Goal: Find specific page/section: Find specific page/section

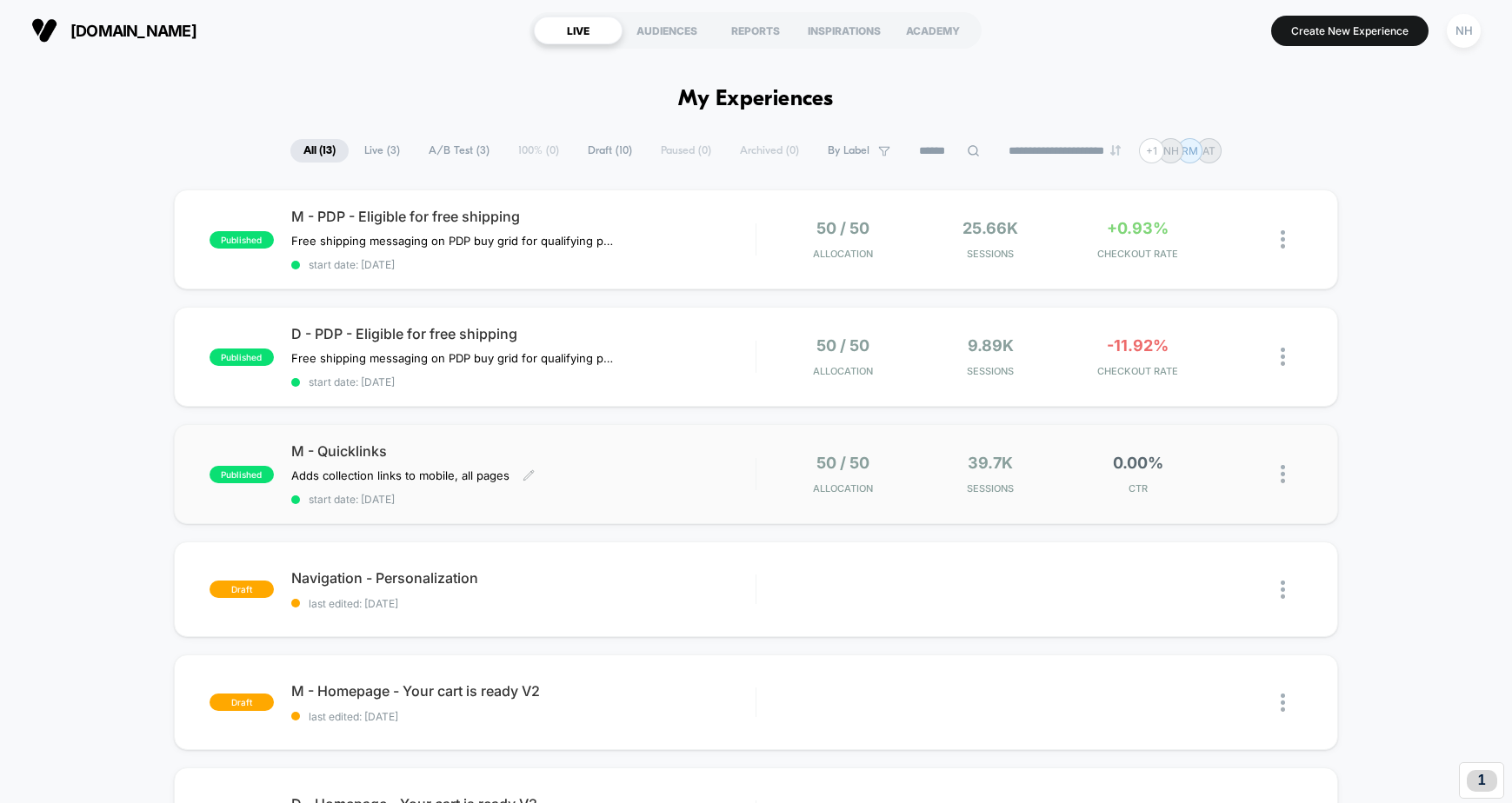
click at [362, 449] on span "M - Quicklinks" at bounding box center [523, 451] width 465 height 18
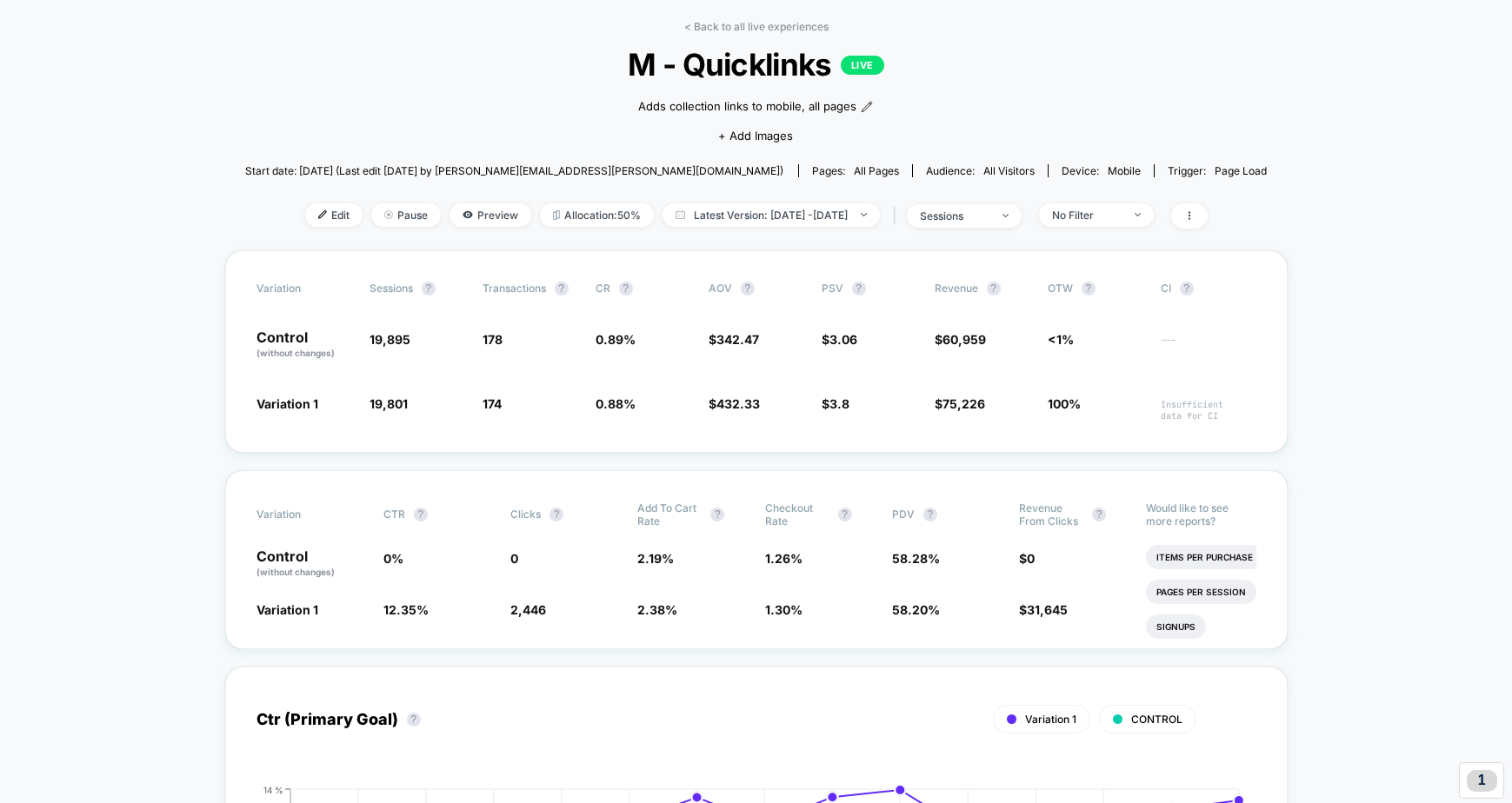
scroll to position [76, 0]
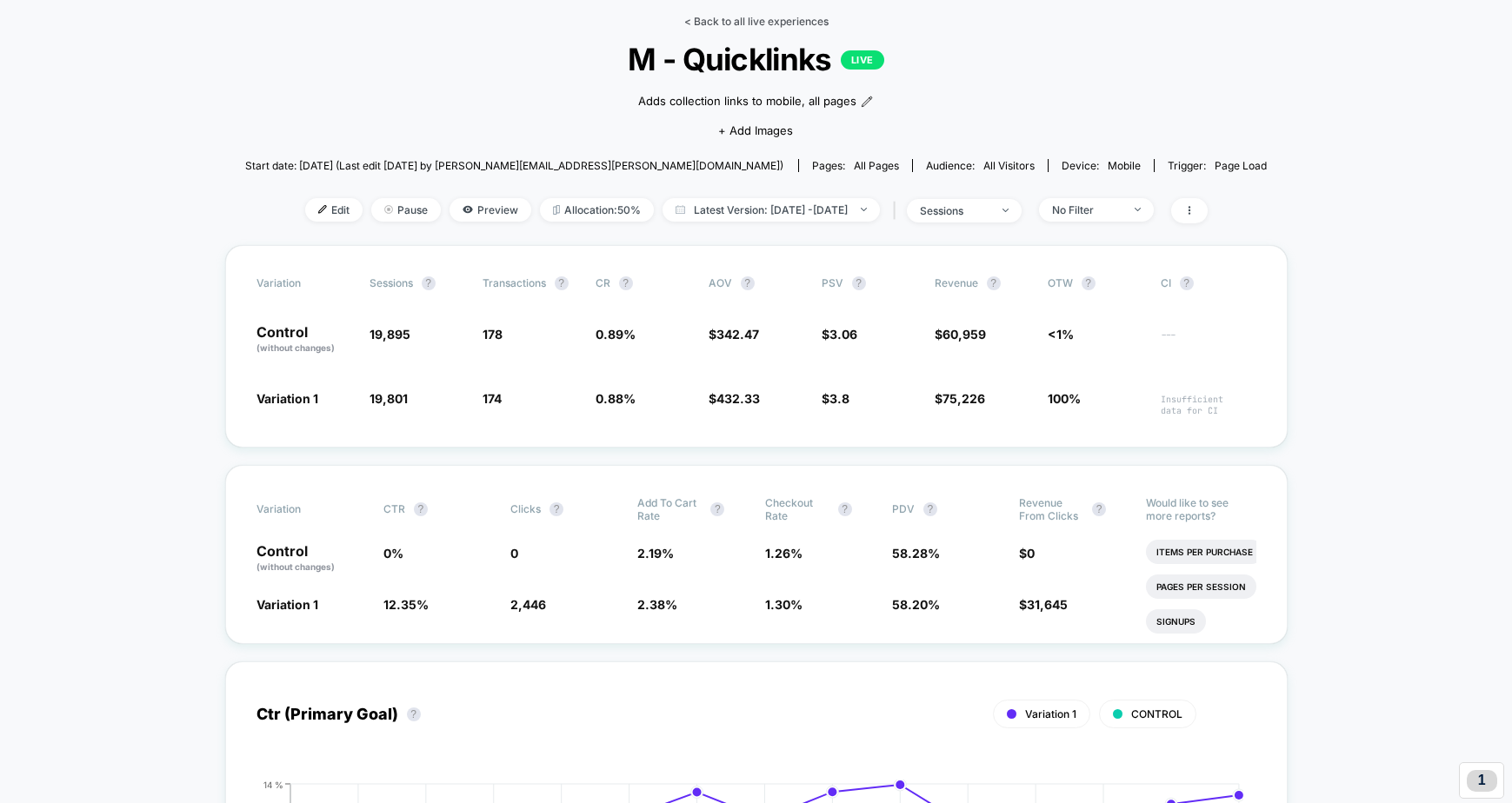
click at [720, 16] on link "< Back to all live experiences" at bounding box center [756, 21] width 144 height 13
